Goal: Browse casually: Explore the website without a specific task or goal

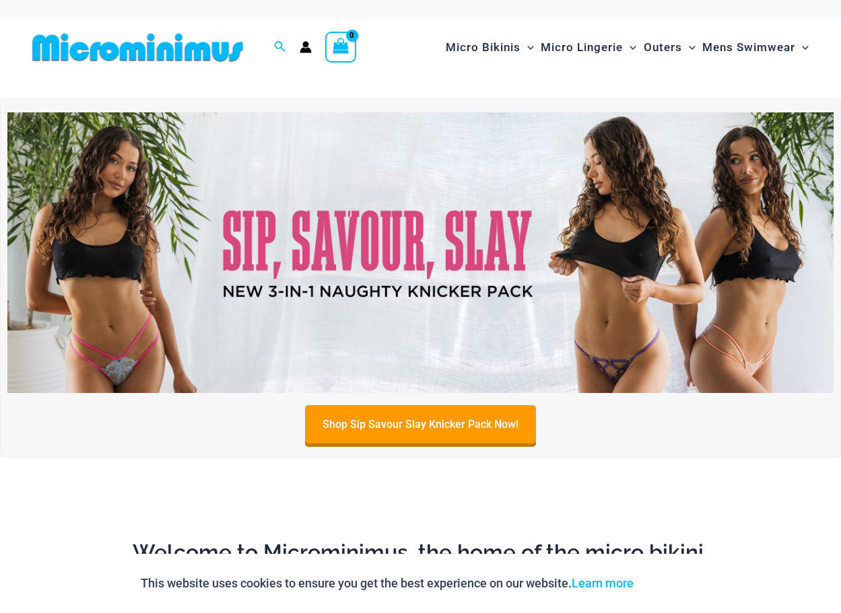
click at [155, 46] on img at bounding box center [137, 47] width 221 height 30
